Goal: Information Seeking & Learning: Learn about a topic

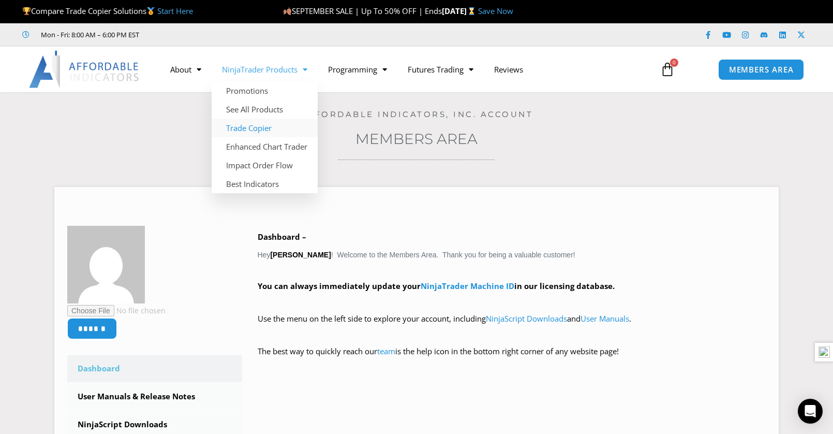
click at [246, 126] on link "Trade Copier" at bounding box center [265, 128] width 106 height 19
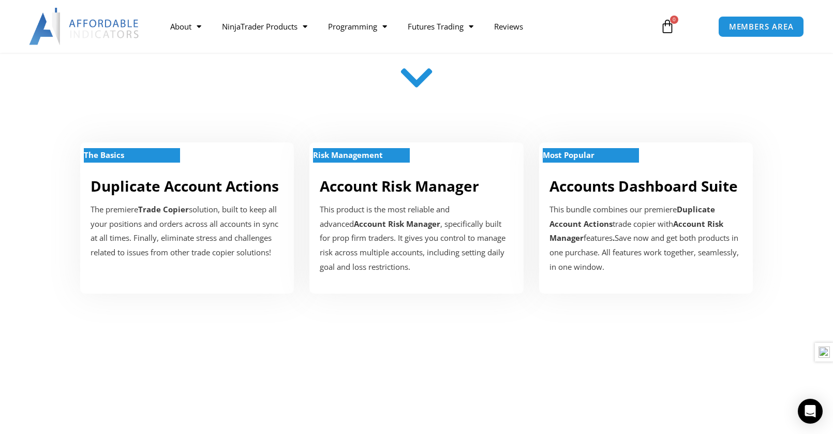
scroll to position [362, 0]
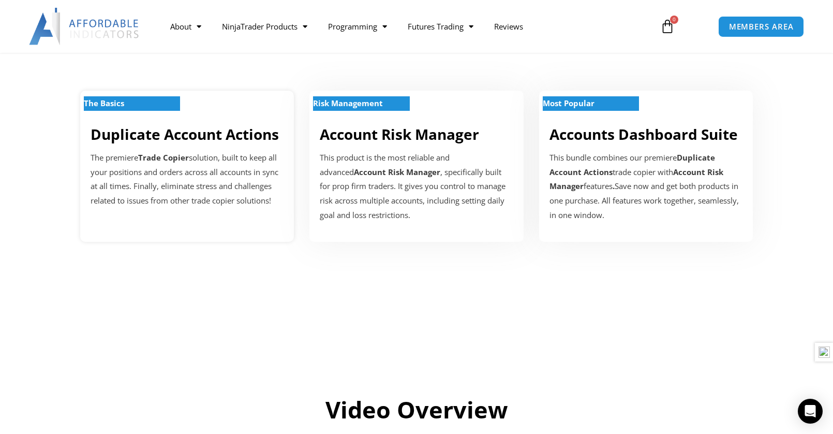
click at [168, 140] on link "Duplicate Account Actions" at bounding box center [185, 134] width 188 height 20
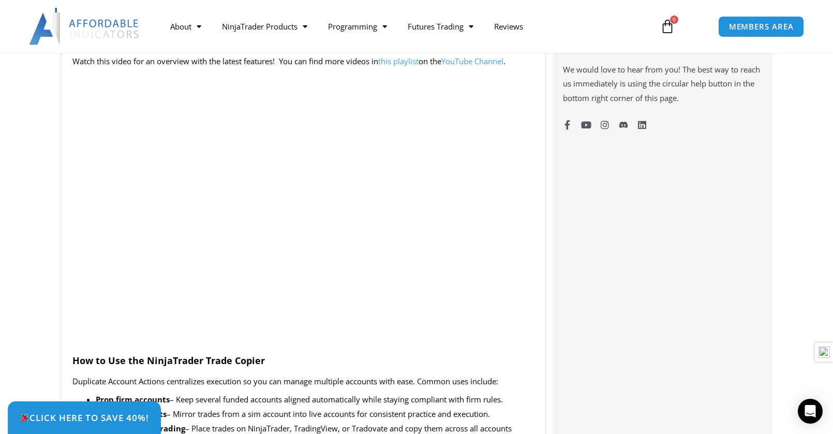
scroll to position [776, 0]
